Goal: Check status

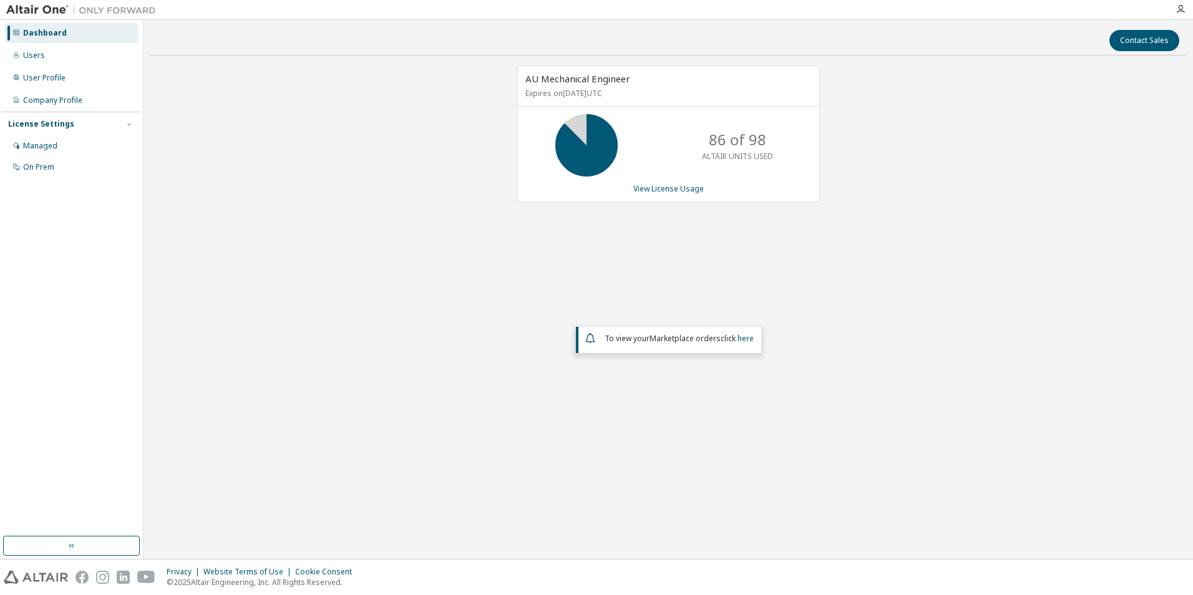
click at [668, 198] on div "AU Mechanical Engineer Expires on [DATE] UTC 86 of 98 ALTAIR UNITS USED View Li…" at bounding box center [668, 134] width 303 height 137
click at [667, 190] on link "View License Usage" at bounding box center [668, 188] width 71 height 11
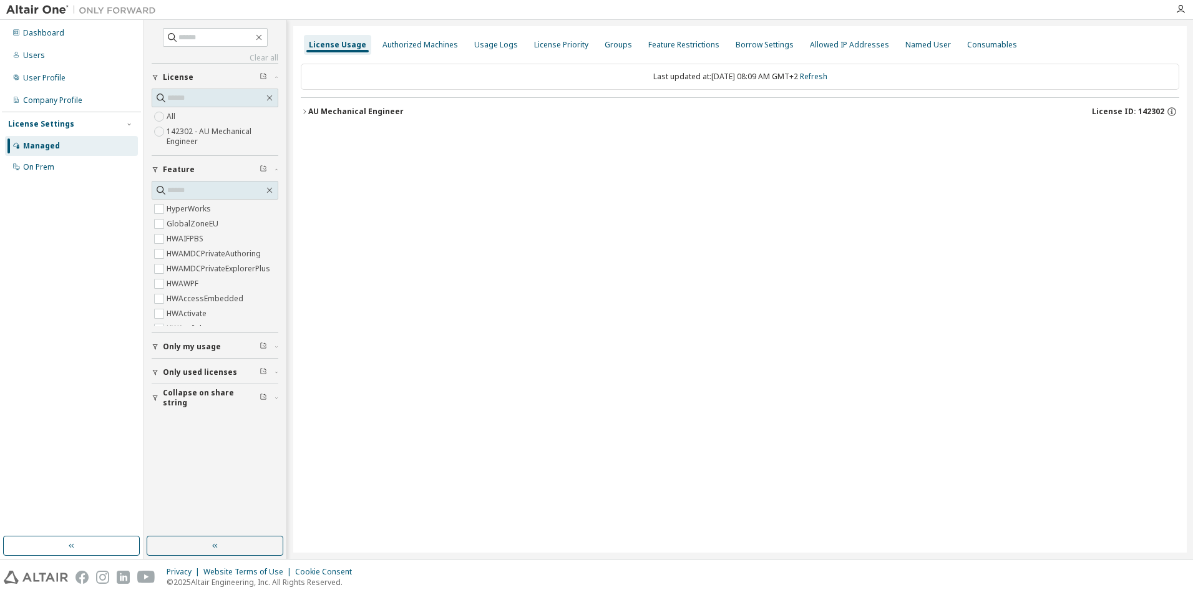
click at [300, 110] on div "License Usage Authorized Machines Usage Logs License Priority Groups Feature Re…" at bounding box center [740, 289] width 894 height 527
click at [305, 110] on icon "button" at bounding box center [304, 111] width 2 height 4
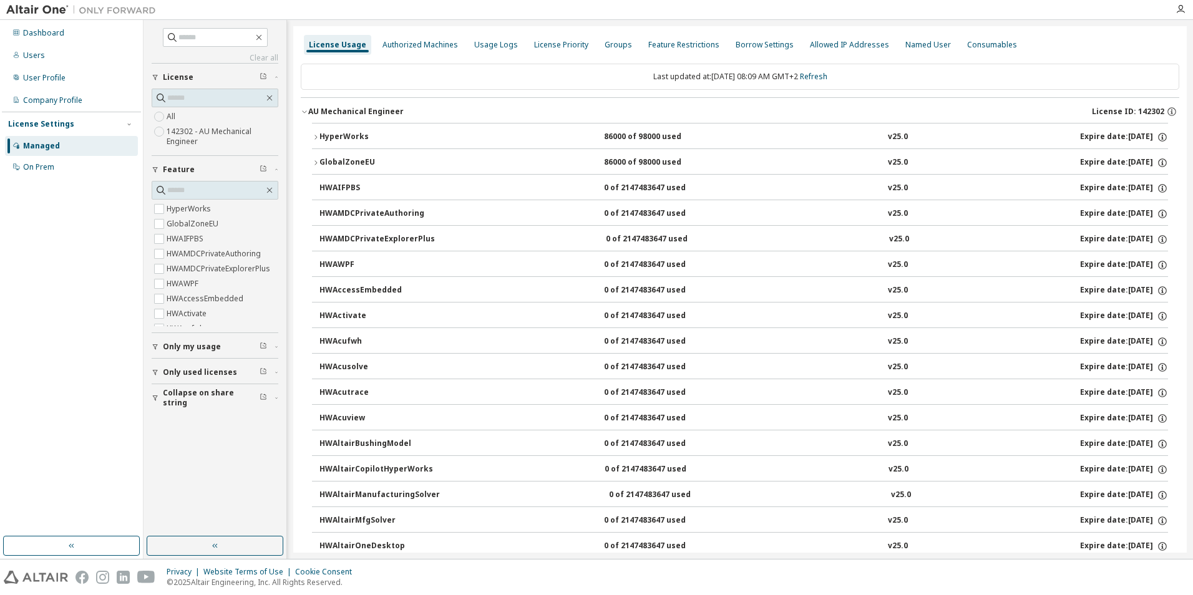
click at [316, 140] on icon "button" at bounding box center [315, 137] width 7 height 7
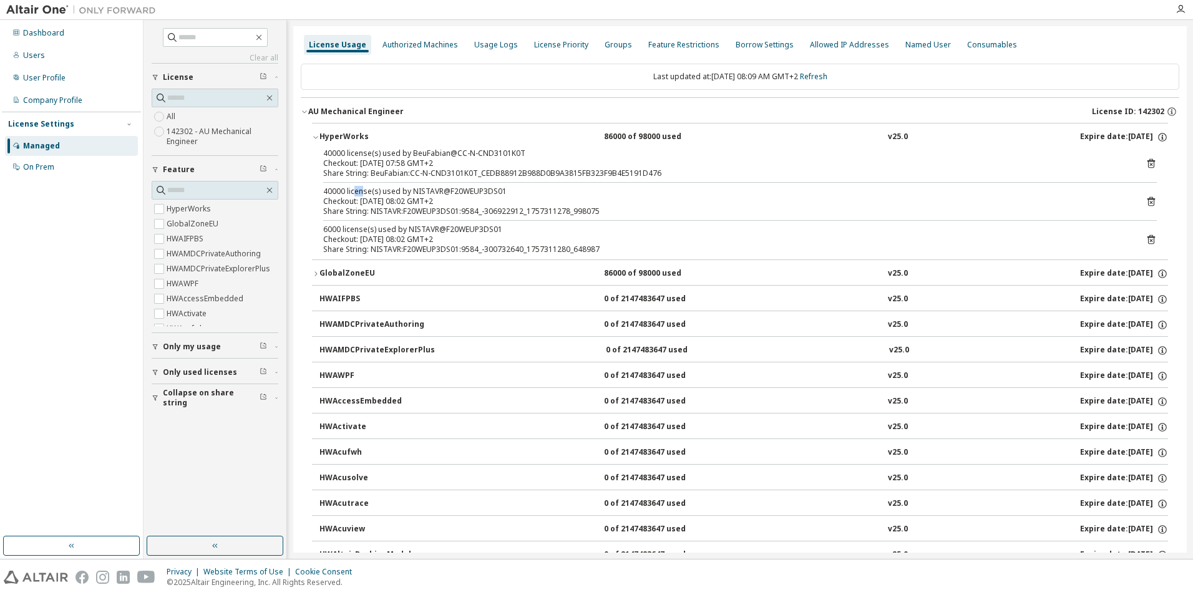
drag, startPoint x: 354, startPoint y: 184, endPoint x: 363, endPoint y: 192, distance: 12.0
click at [363, 192] on div "40000 license(s) used by BeuFabian@CC-N-CND3101K0T Checkout: 2025-09-08 07:58 G…" at bounding box center [740, 204] width 856 height 111
click at [363, 192] on div "40000 license(s) used by NISTAVR@F20WEUP3DS01" at bounding box center [725, 192] width 804 height 10
